Goal: Task Accomplishment & Management: Use online tool/utility

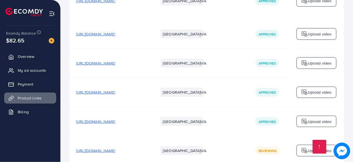
scroll to position [428, 0]
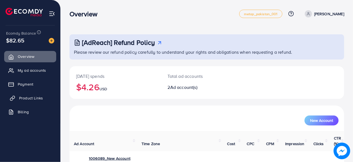
click at [37, 98] on span "Product Links" at bounding box center [31, 98] width 24 height 6
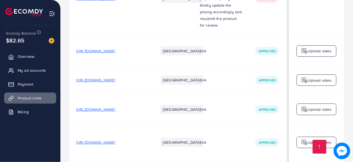
scroll to position [262, 0]
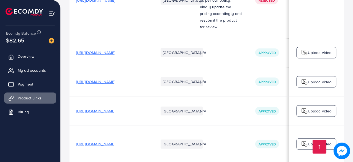
click at [115, 79] on span "[URL][DOMAIN_NAME]" at bounding box center [95, 82] width 39 height 6
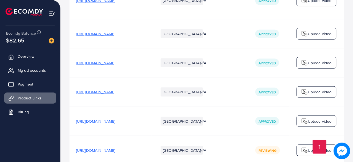
scroll to position [428, 0]
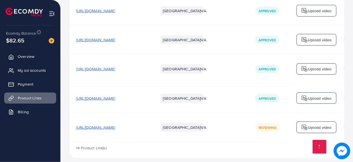
click at [115, 125] on span "[URL][DOMAIN_NAME]" at bounding box center [95, 128] width 39 height 6
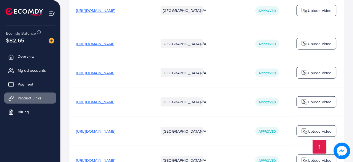
scroll to position [428, 0]
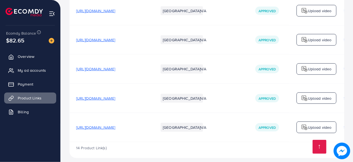
click at [115, 125] on span "[URL][DOMAIN_NAME]" at bounding box center [95, 128] width 39 height 6
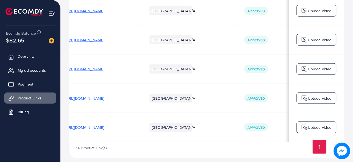
scroll to position [0, 0]
